Goal: Transaction & Acquisition: Purchase product/service

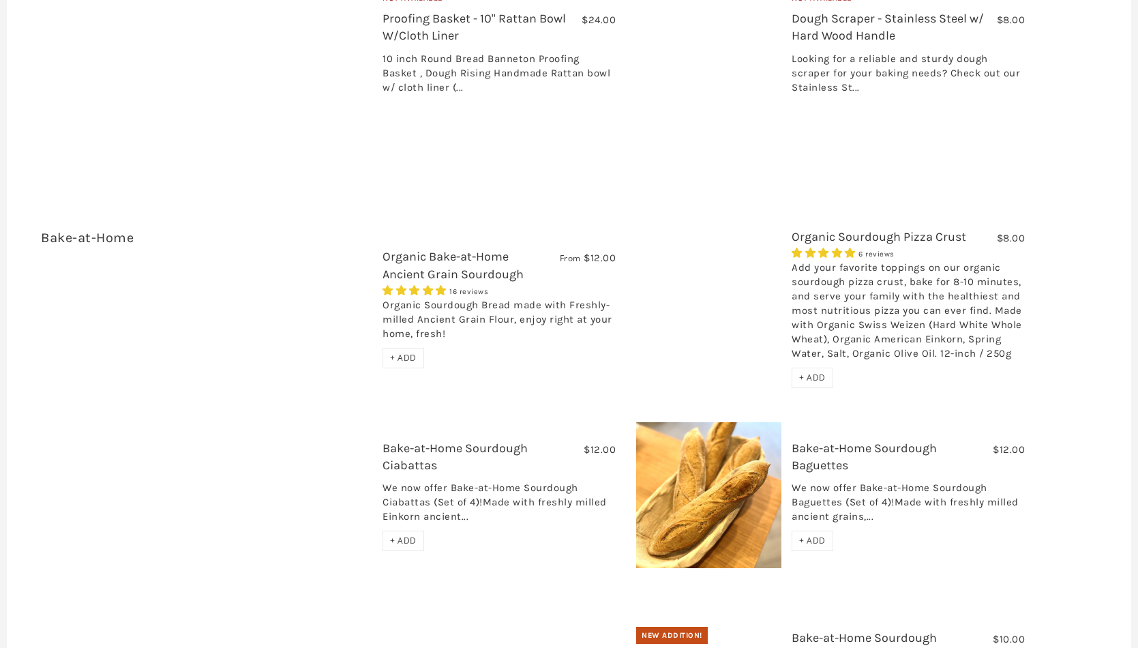
scroll to position [2262, 0]
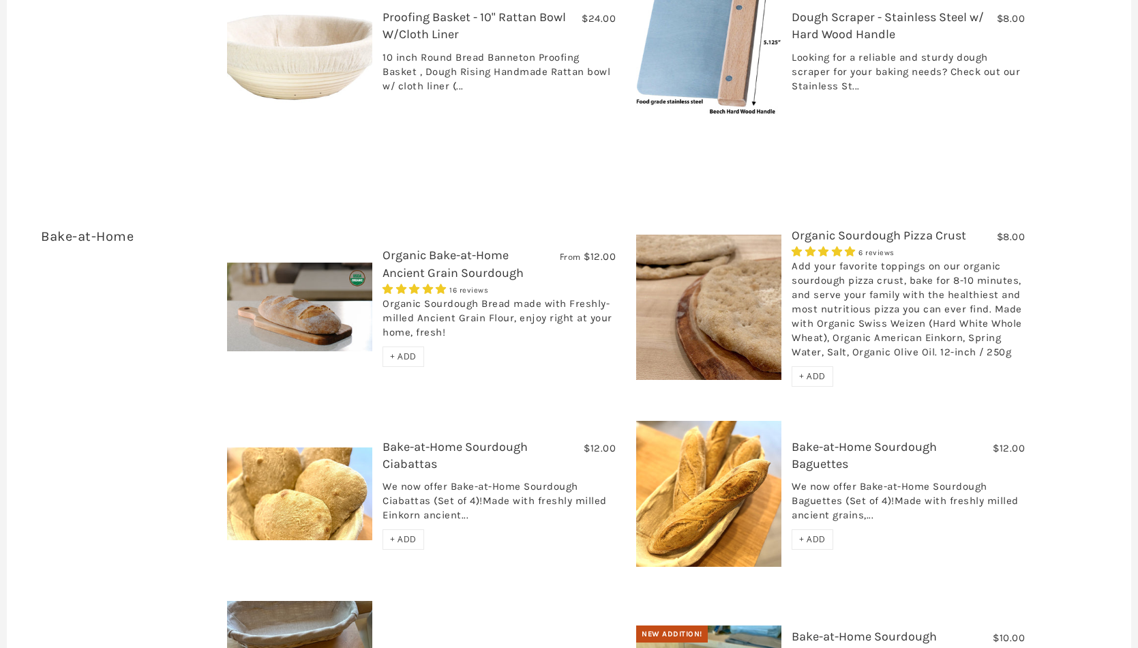
click at [814, 370] on span "+ ADD" at bounding box center [812, 376] width 27 height 12
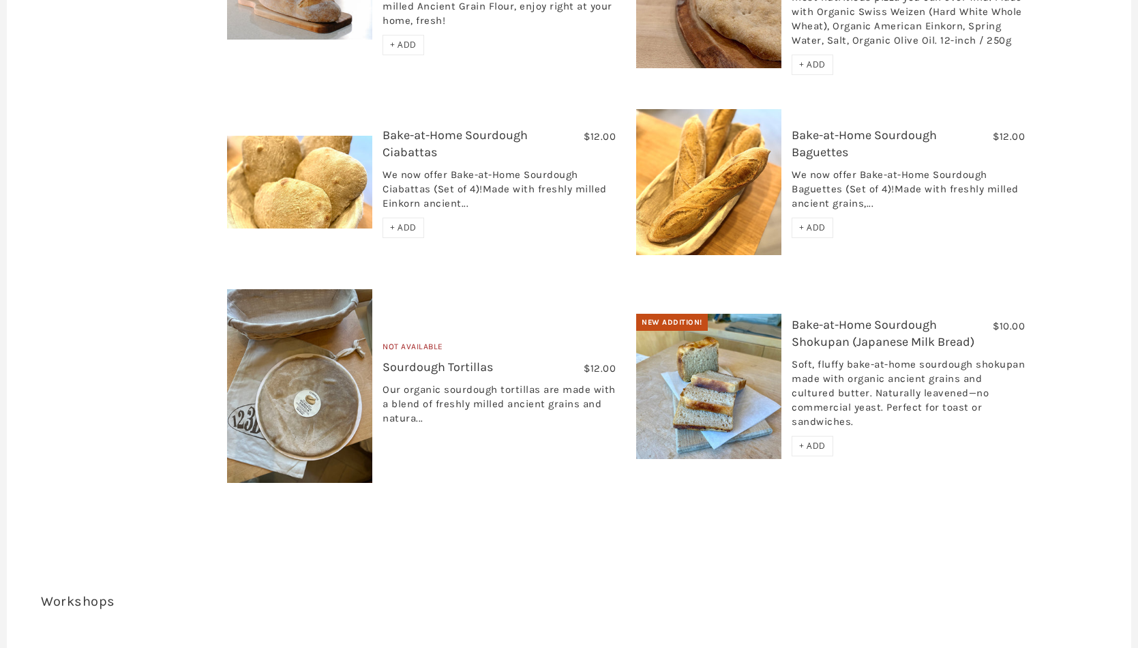
scroll to position [2503, 0]
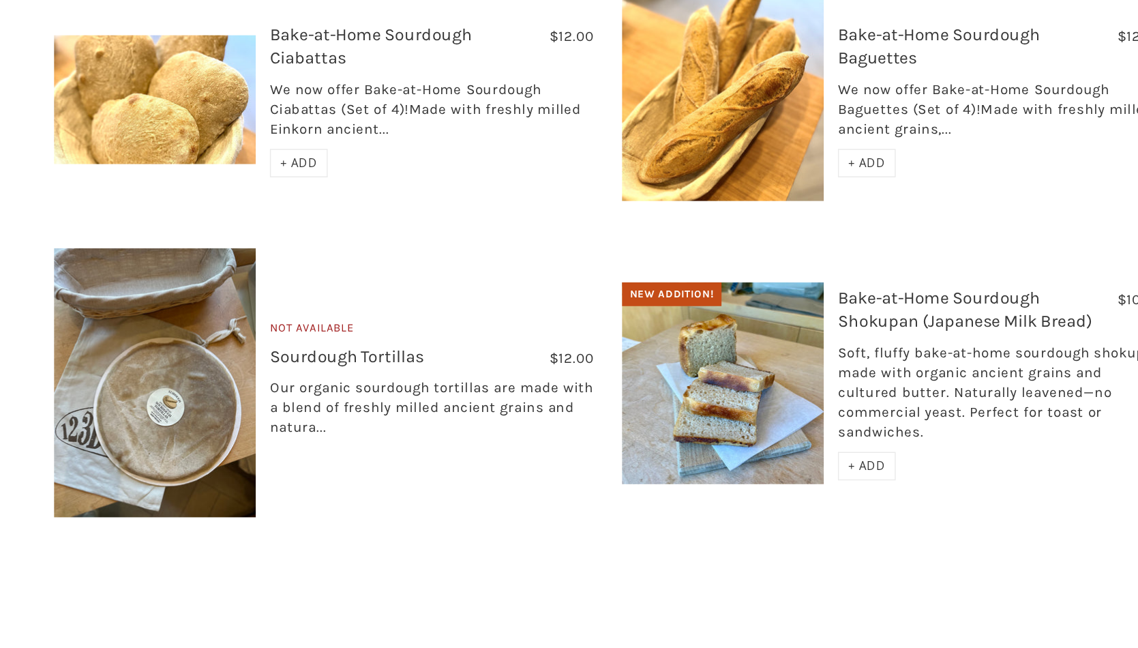
click at [636, 385] on img at bounding box center [708, 458] width 145 height 146
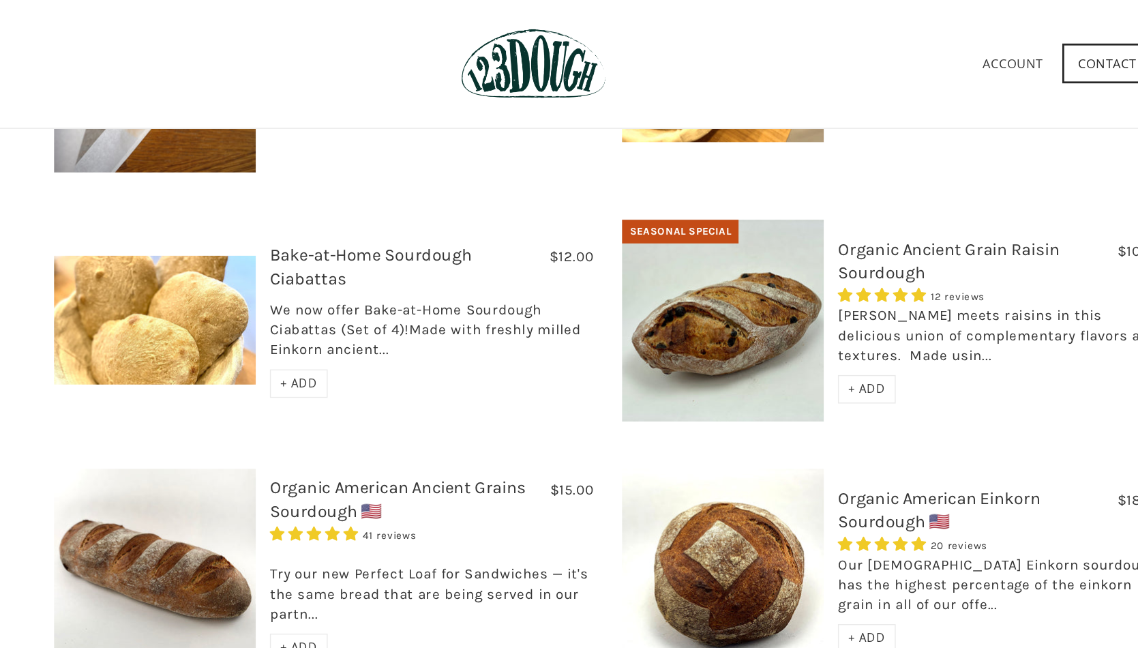
scroll to position [534, 0]
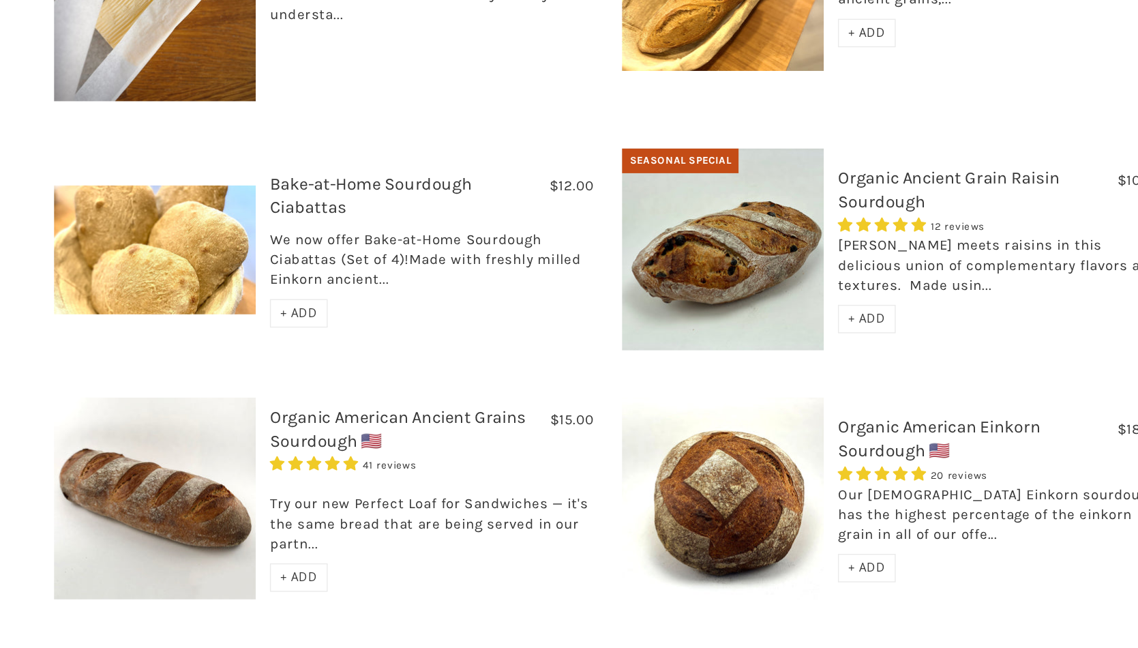
click at [390, 485] on span "+ ADD" at bounding box center [403, 491] width 27 height 12
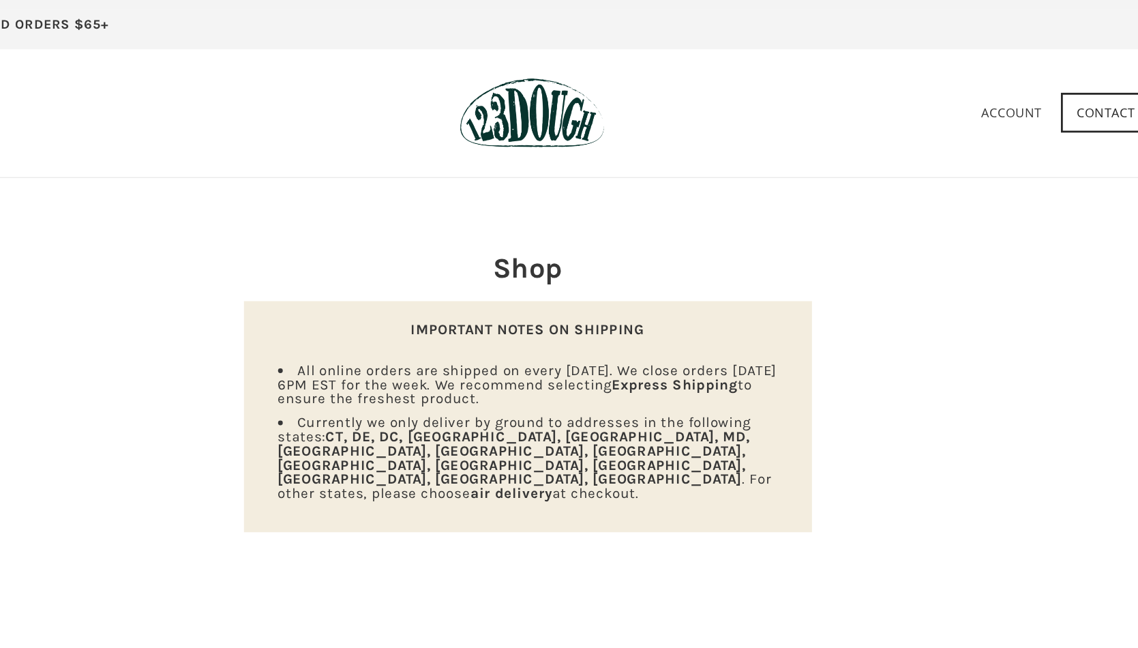
scroll to position [0, 0]
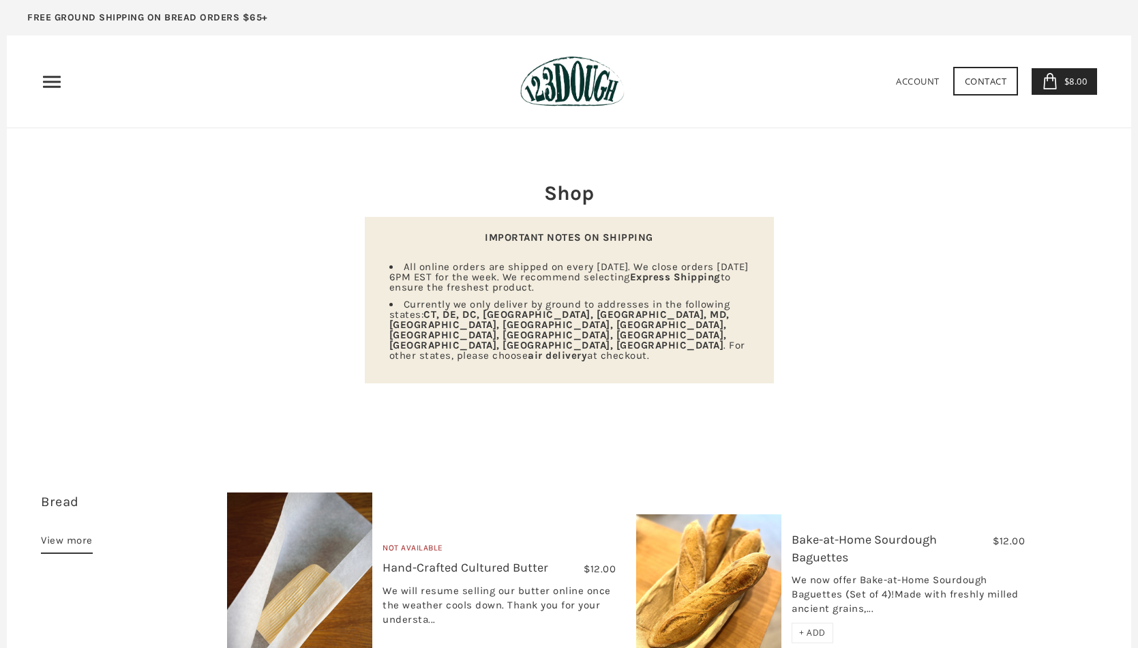
click at [1055, 74] on icon at bounding box center [1050, 81] width 16 height 16
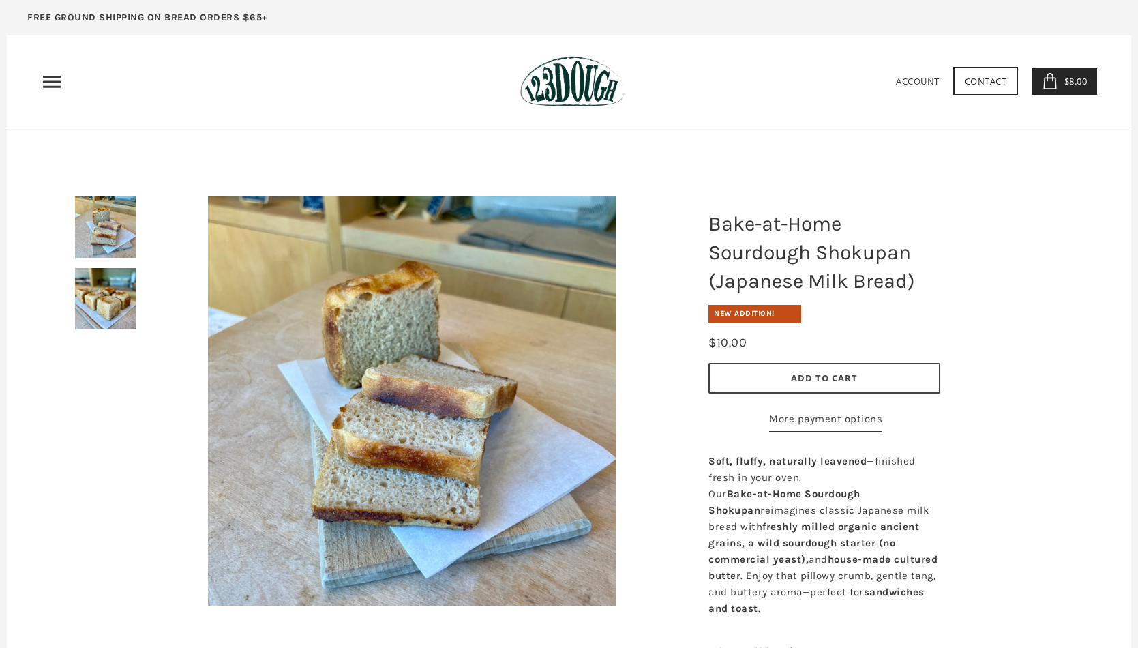
click at [80, 308] on img at bounding box center [105, 298] width 61 height 61
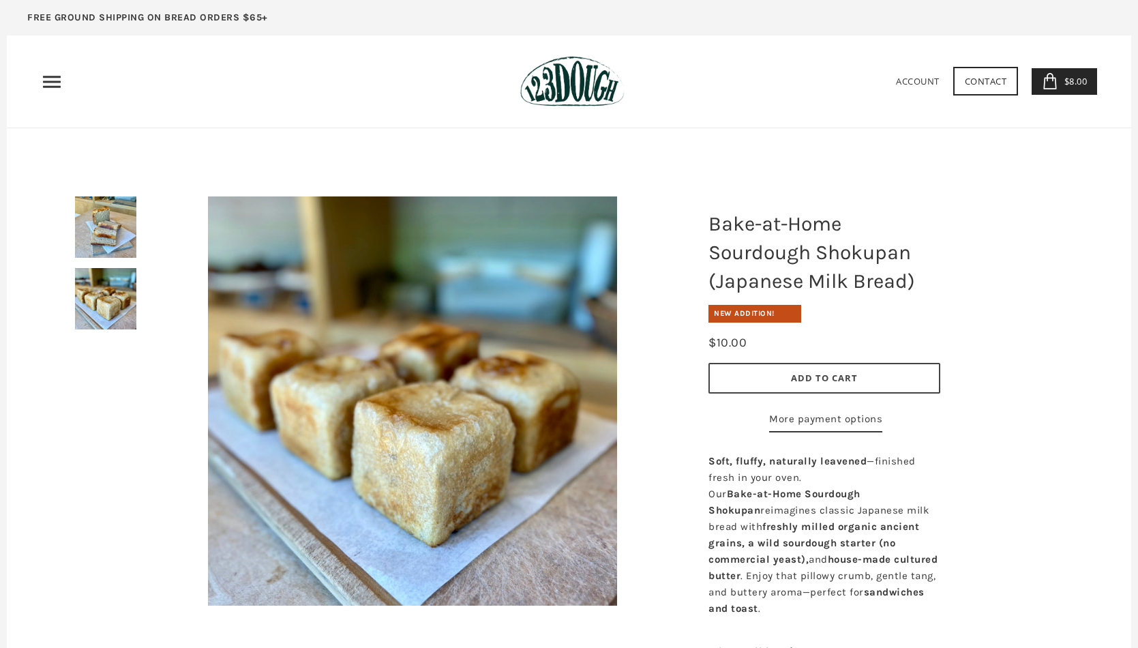
click at [864, 377] on button "Add to Cart" at bounding box center [825, 378] width 232 height 31
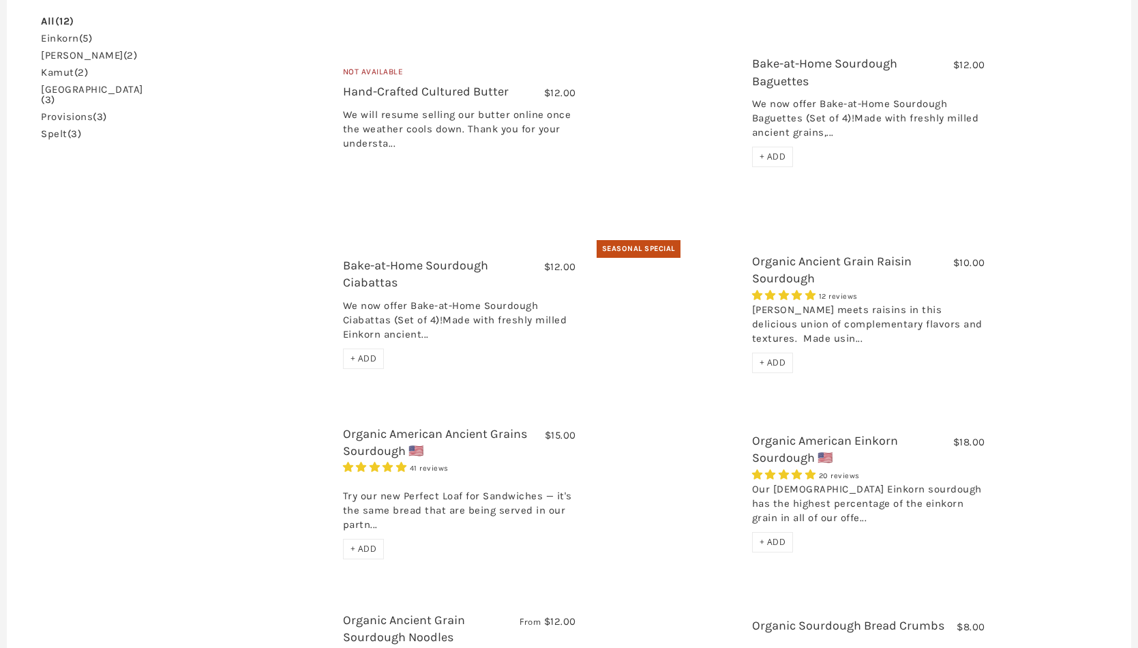
scroll to position [430, 0]
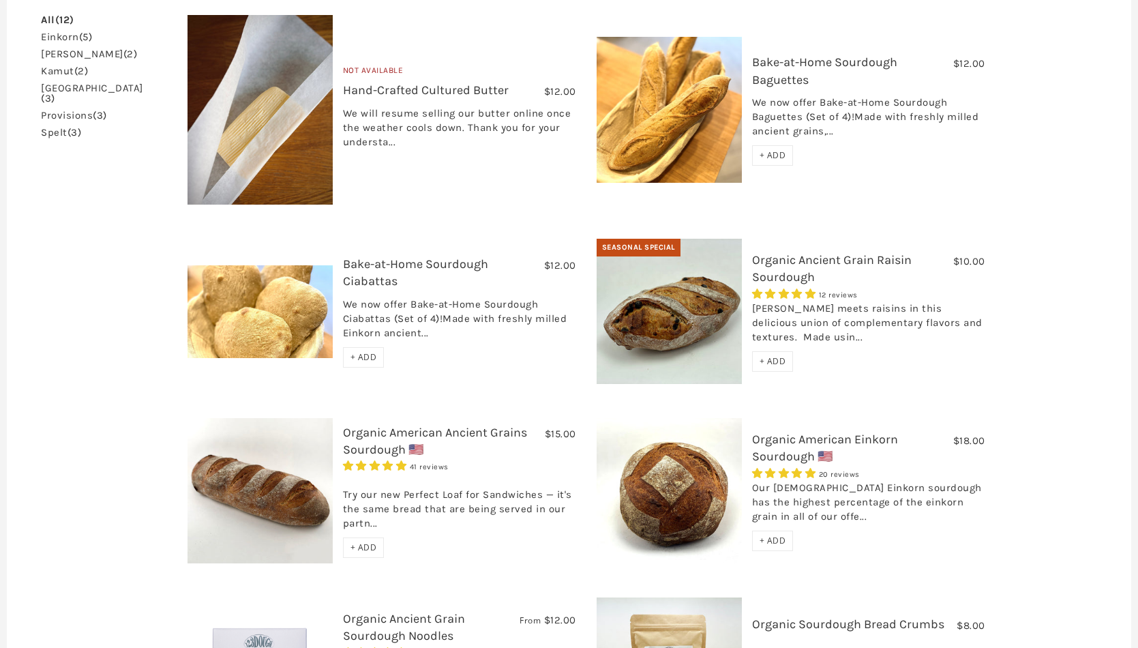
click at [372, 425] on link "Organic American Ancient Grains Sourdough 🇺🇸" at bounding box center [435, 441] width 184 height 32
